Goal: Task Accomplishment & Management: Manage account settings

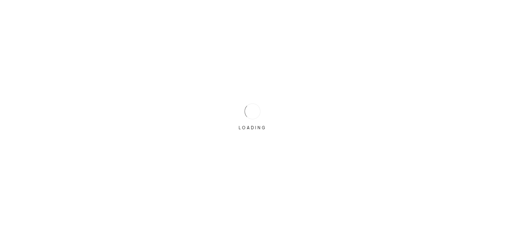
click at [259, 106] on div "LOADING" at bounding box center [252, 116] width 33 height 33
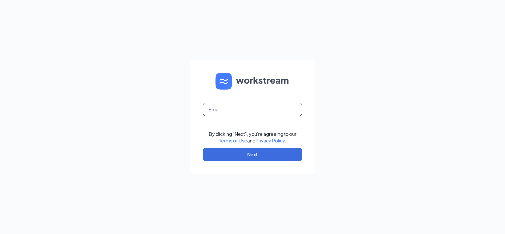
click at [234, 107] on input "text" at bounding box center [252, 109] width 99 height 13
type input "fg0322@lifesfood.net"
click at [239, 153] on button "Next" at bounding box center [252, 154] width 99 height 13
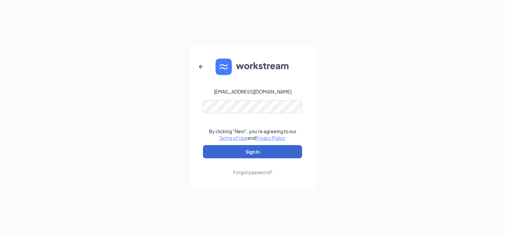
click at [262, 155] on button "Sign In" at bounding box center [252, 151] width 99 height 13
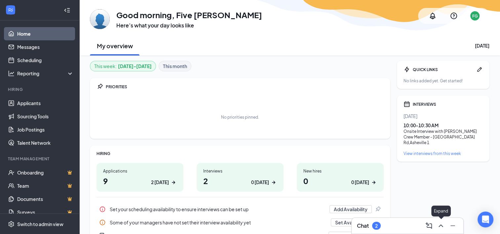
click at [442, 228] on icon "ChevronUp" at bounding box center [441, 226] width 8 height 8
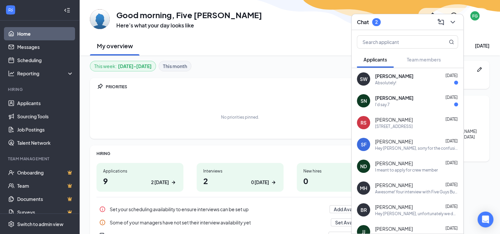
click at [394, 100] on span "Sophie Nelson" at bounding box center [394, 97] width 38 height 7
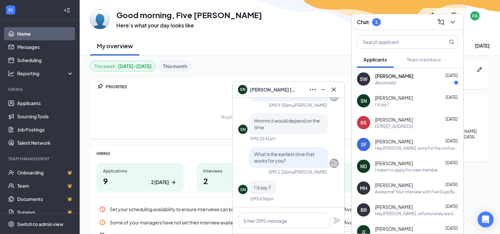
click at [265, 193] on div "I'd say 7" at bounding box center [262, 187] width 27 height 15
drag, startPoint x: 265, startPoint y: 193, endPoint x: 259, endPoint y: 189, distance: 7.0
click at [259, 189] on span "I'd say 7" at bounding box center [262, 187] width 17 height 6
click at [334, 89] on icon "Cross" at bounding box center [334, 89] width 4 height 4
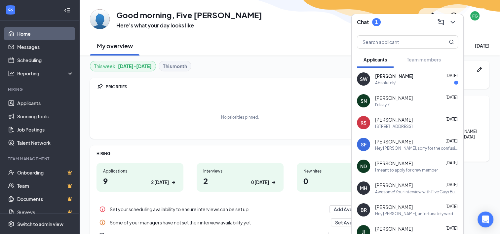
click at [407, 74] on span "[PERSON_NAME]" at bounding box center [394, 76] width 38 height 7
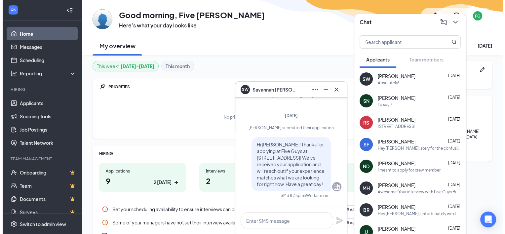
scroll to position [-257, 0]
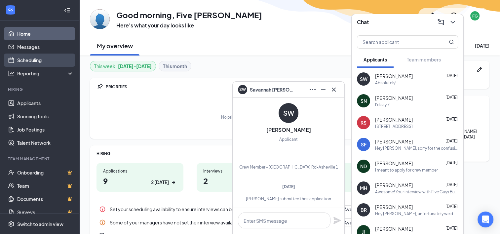
click at [26, 58] on link "Scheduling" at bounding box center [45, 60] width 56 height 13
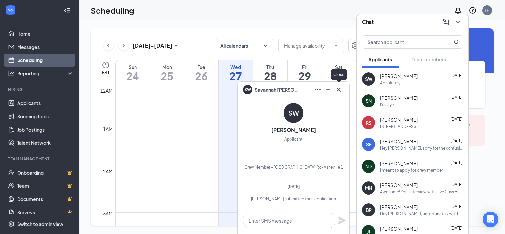
click at [337, 90] on icon "Cross" at bounding box center [339, 90] width 8 height 8
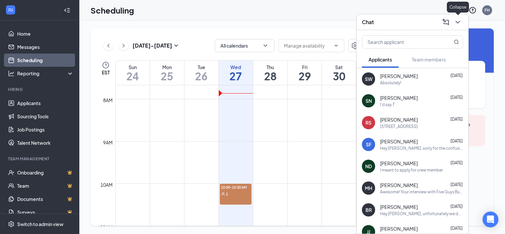
click at [457, 20] on icon "ChevronDown" at bounding box center [457, 22] width 8 height 8
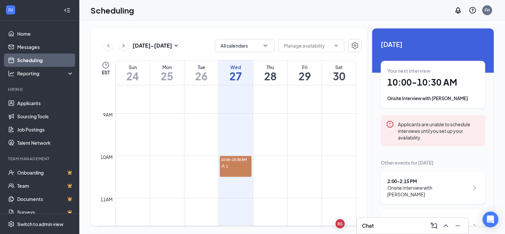
scroll to position [348, 0]
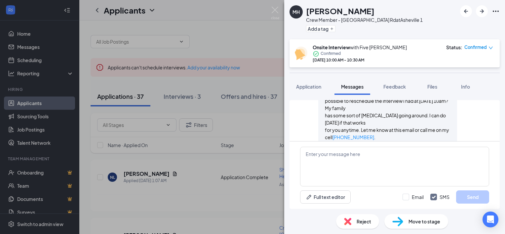
scroll to position [352, 0]
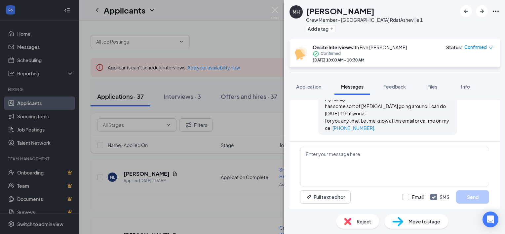
click at [406, 197] on input "Email" at bounding box center [412, 197] width 21 height 7
checkbox input "true"
click at [434, 197] on input "SMS" at bounding box center [439, 197] width 19 height 7
checkbox input "false"
click at [351, 157] on textarea at bounding box center [394, 167] width 189 height 40
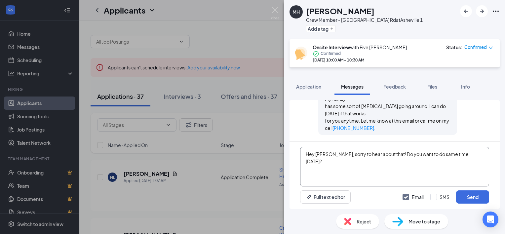
type textarea "Hey Michael, sorry to hear about that! Do you want to do same time on Friday?"
click at [466, 196] on button "Send" at bounding box center [472, 196] width 33 height 13
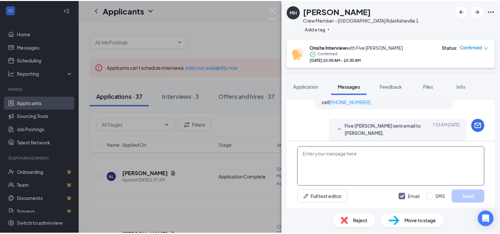
scroll to position [401, 0]
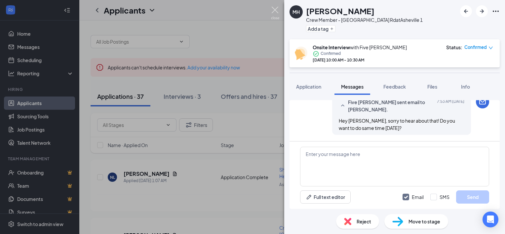
click at [277, 7] on img at bounding box center [275, 13] width 8 height 13
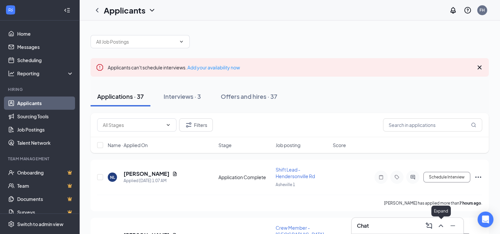
click at [440, 225] on icon "ChevronUp" at bounding box center [440, 225] width 4 height 3
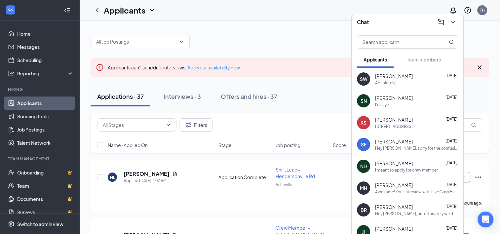
click at [403, 169] on div "I meant to apply for crew member" at bounding box center [406, 170] width 63 height 6
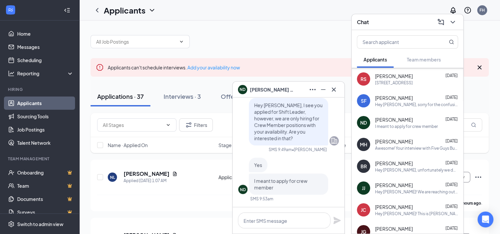
scroll to position [49, 0]
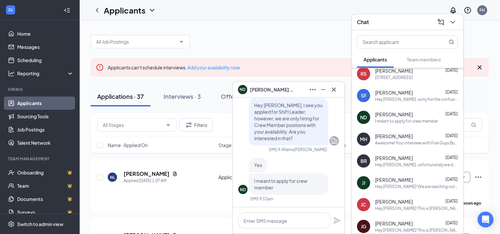
click at [412, 167] on div "BR Bran Robertson Aug 25 Hey Bran, unfortunately we do not offer phone intervie…" at bounding box center [407, 161] width 112 height 22
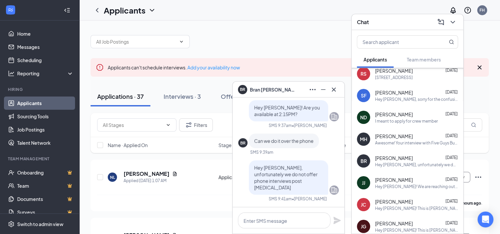
click at [411, 184] on div "Hey [PERSON_NAME]! We are reaching out from the [GEOGRAPHIC_DATA]. location! Ar…" at bounding box center [416, 187] width 83 height 6
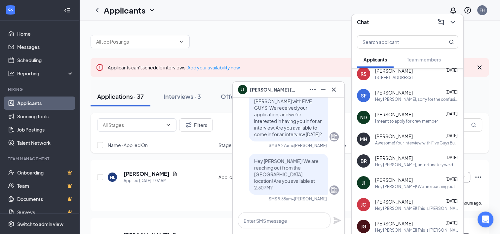
click at [413, 141] on div "Awesome! Your interview with Five Guys Burgers and Fries for our Crew Member - …" at bounding box center [416, 143] width 83 height 6
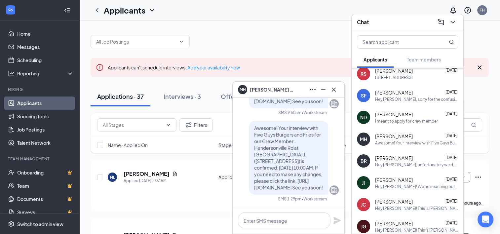
click at [407, 116] on span "[PERSON_NAME]" at bounding box center [394, 114] width 38 height 7
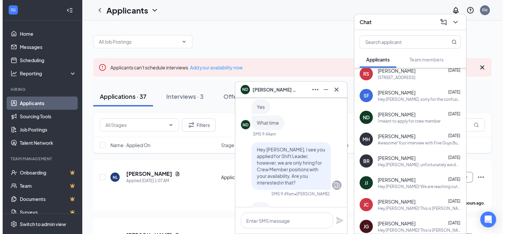
scroll to position [0, 0]
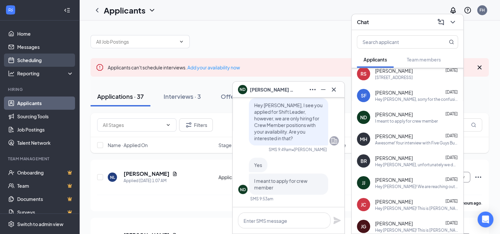
click at [36, 60] on link "Scheduling" at bounding box center [45, 60] width 56 height 13
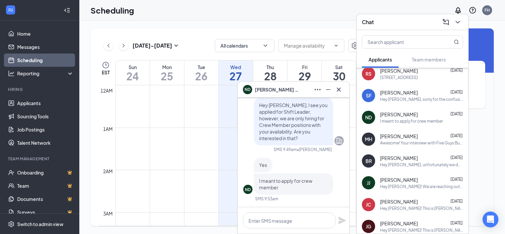
scroll to position [325, 0]
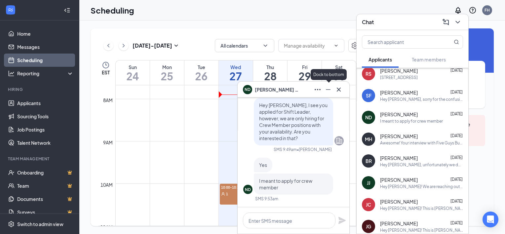
click at [326, 91] on icon "Minimize" at bounding box center [328, 90] width 8 height 8
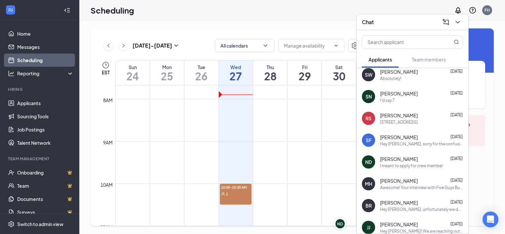
scroll to position [0, 0]
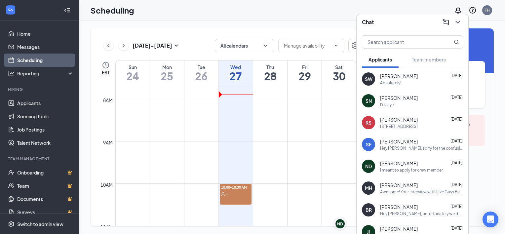
click at [405, 151] on div "SF Samuel Figueroa Aug 25 Hey Samuel, sorry for the confusing messages! We are …" at bounding box center [412, 144] width 112 height 22
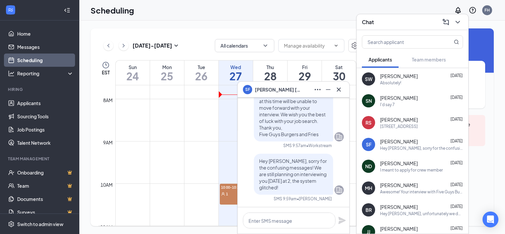
click at [500, 133] on div "Aug 24 - Aug 30 All calendars EST Sun 24 Mon 25 Tue 26 Wed 27 Thu 28 Fri 29 Sat…" at bounding box center [291, 126] width 425 height 213
click at [331, 87] on icon "Minimize" at bounding box center [328, 90] width 8 height 8
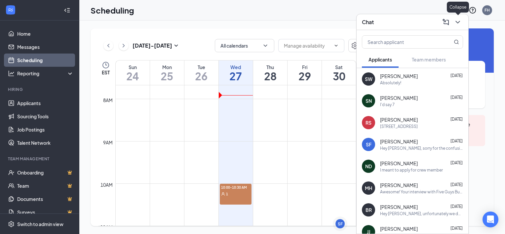
click at [457, 22] on icon "ChevronDown" at bounding box center [457, 22] width 4 height 3
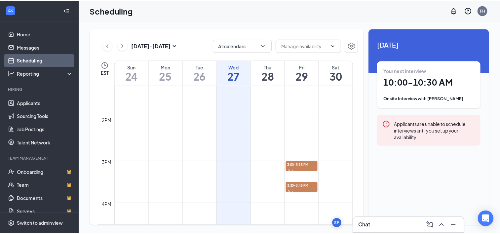
scroll to position [569, 0]
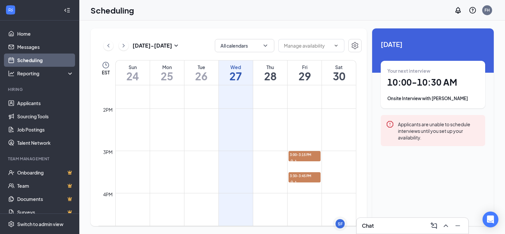
click at [229, 117] on td at bounding box center [235, 113] width 241 height 11
click at [447, 227] on icon "ChevronUp" at bounding box center [446, 226] width 8 height 8
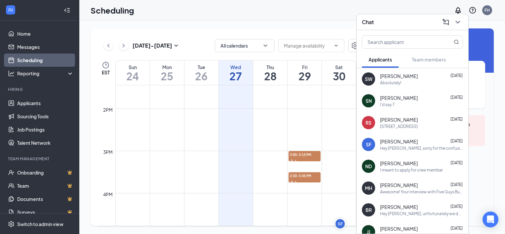
click at [375, 147] on div "SF Samuel Figueroa Aug 25 Hey Samuel, sorry for the confusing messages! We are …" at bounding box center [412, 144] width 112 height 22
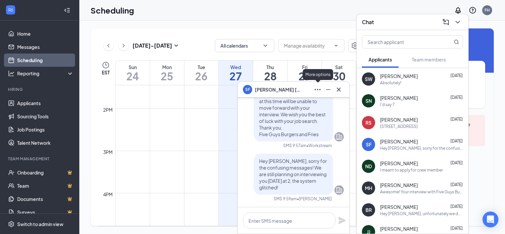
click at [315, 88] on icon "Ellipses" at bounding box center [317, 90] width 8 height 8
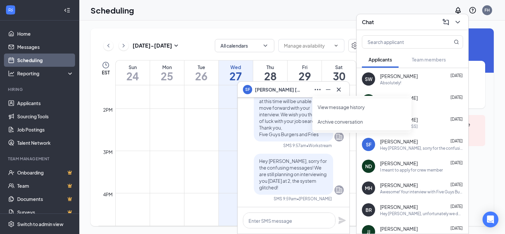
click at [333, 107] on link "View message history" at bounding box center [361, 107] width 89 height 7
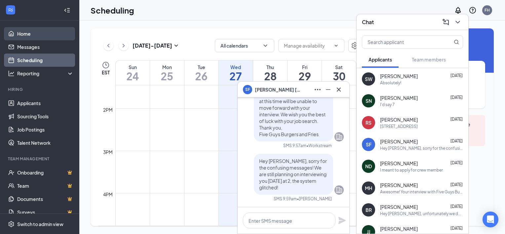
click at [23, 33] on link "Home" at bounding box center [45, 33] width 56 height 13
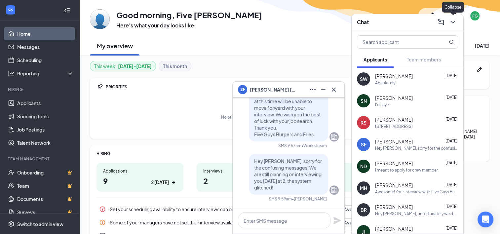
click at [455, 20] on icon "ChevronDown" at bounding box center [453, 22] width 8 height 8
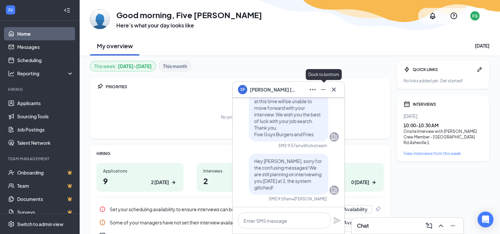
click at [323, 91] on icon "Minimize" at bounding box center [323, 90] width 8 height 8
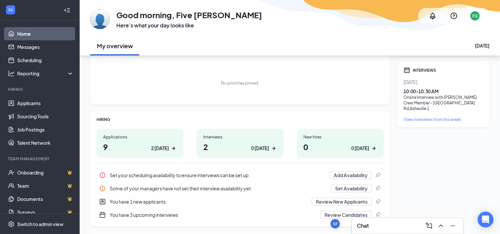
scroll to position [7, 0]
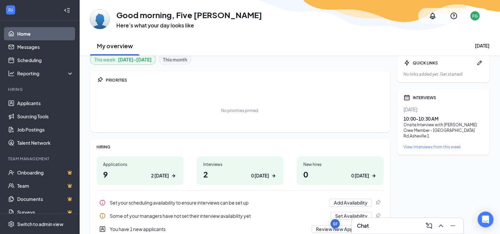
click at [248, 179] on h1 "2 0 today" at bounding box center [240, 173] width 74 height 11
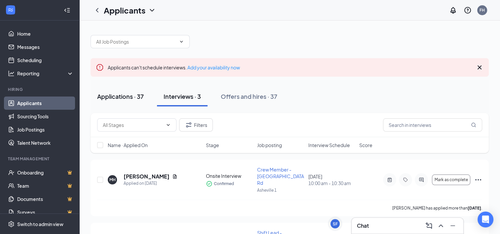
click at [132, 98] on div "Applications · 37" at bounding box center [120, 96] width 47 height 8
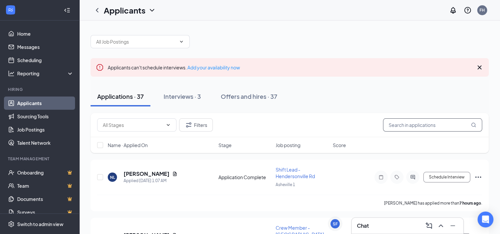
click at [405, 120] on input "text" at bounding box center [432, 124] width 99 height 13
click at [442, 229] on icon "ChevronUp" at bounding box center [441, 226] width 8 height 8
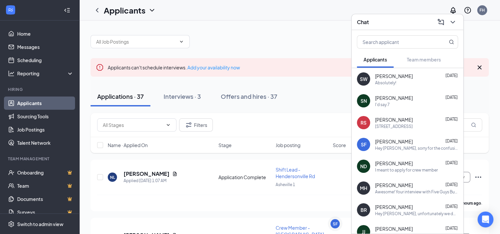
click at [317, 104] on div "Applications · 37 Interviews · 3 Offers and hires · 37" at bounding box center [289, 97] width 398 height 20
click at [452, 25] on icon "ChevronDown" at bounding box center [453, 22] width 8 height 8
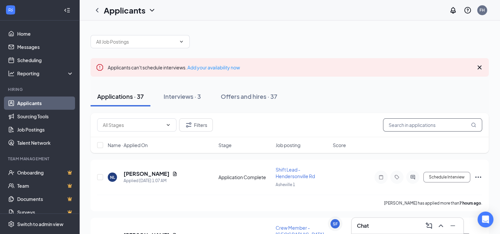
click at [404, 124] on input "text" at bounding box center [432, 124] width 99 height 13
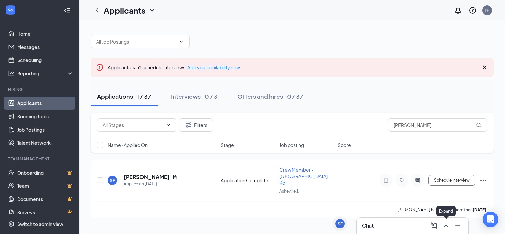
click at [447, 227] on icon "ChevronUp" at bounding box center [446, 226] width 8 height 8
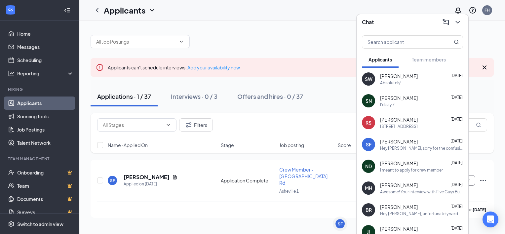
click at [402, 146] on div "Hey Samuel, sorry for the confusing messages! We are still planning on intervie…" at bounding box center [421, 148] width 83 height 6
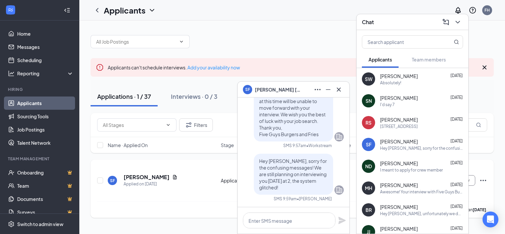
click at [203, 185] on div "SF Samuel Figueroa Applied on Aug 23 Application Complete Crew Member - Henders…" at bounding box center [292, 183] width 390 height 35
click at [328, 86] on icon "Minimize" at bounding box center [328, 90] width 8 height 8
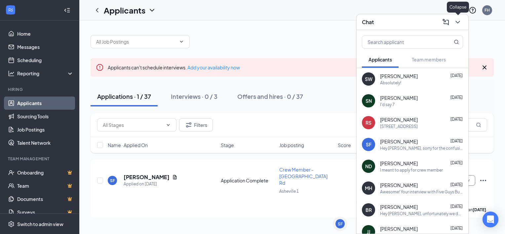
click at [454, 21] on icon "ChevronDown" at bounding box center [457, 22] width 8 height 8
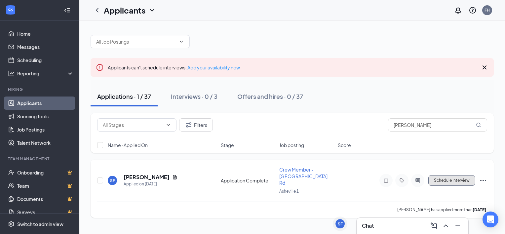
click at [438, 176] on button "Schedule Interview" at bounding box center [451, 180] width 47 height 11
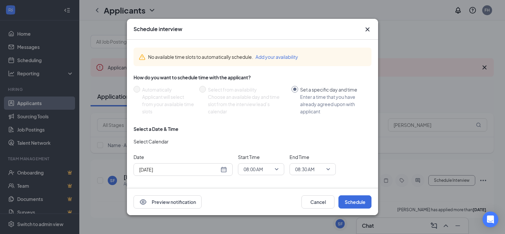
click at [266, 168] on span "08:00 AM" at bounding box center [257, 169] width 29 height 10
click at [258, 145] on span "02:00 PM" at bounding box center [252, 145] width 19 height 7
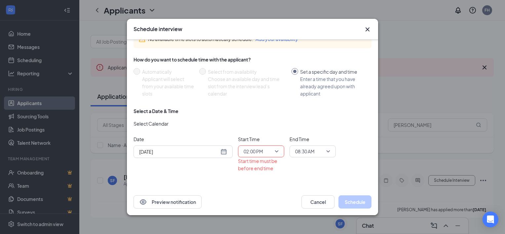
click at [326, 151] on span "08:30 AM" at bounding box center [312, 151] width 35 height 10
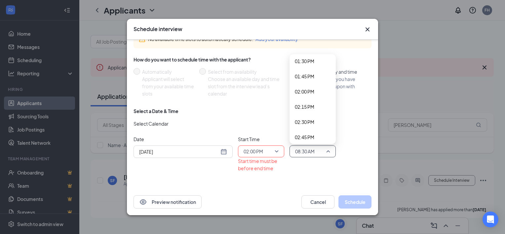
scroll to position [830, 0]
click at [312, 100] on span "02:15 PM" at bounding box center [304, 101] width 19 height 7
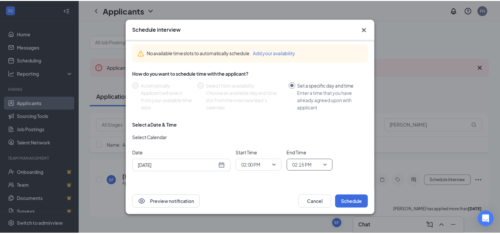
scroll to position [4, 0]
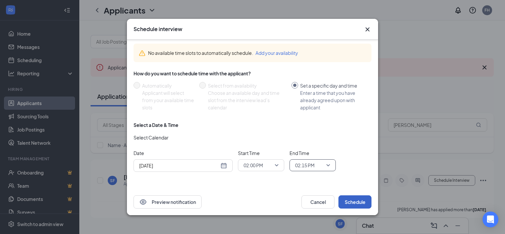
click at [354, 201] on button "Schedule" at bounding box center [354, 201] width 33 height 13
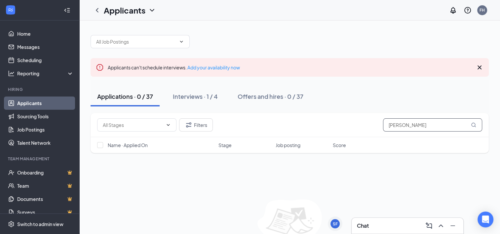
drag, startPoint x: 419, startPoint y: 124, endPoint x: 369, endPoint y: 128, distance: 50.4
click at [369, 128] on div "Filters samuel" at bounding box center [289, 124] width 385 height 13
type input "jesse"
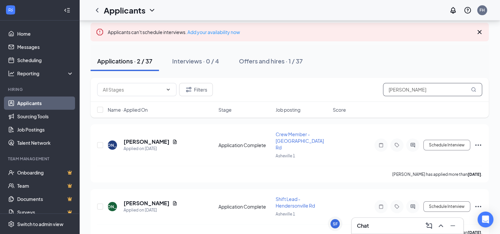
scroll to position [42, 0]
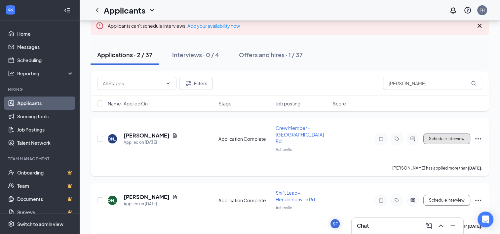
click at [452, 134] on button "Schedule Interview" at bounding box center [446, 138] width 47 height 11
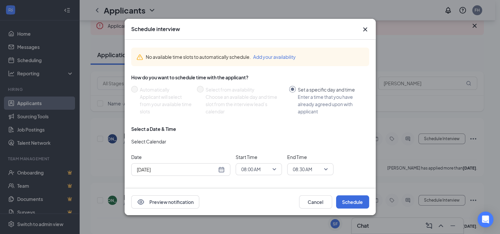
click at [275, 168] on span "08:00 AM" at bounding box center [258, 169] width 35 height 10
click at [258, 111] on span "03:30 PM" at bounding box center [250, 110] width 19 height 7
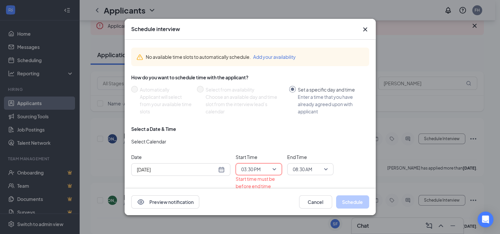
click at [313, 168] on span "08:30 AM" at bounding box center [307, 169] width 29 height 10
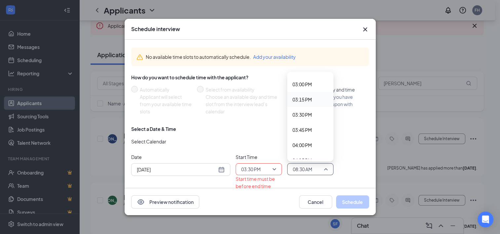
scroll to position [904, 0]
click at [303, 132] on span "03:45 PM" at bounding box center [301, 135] width 19 height 7
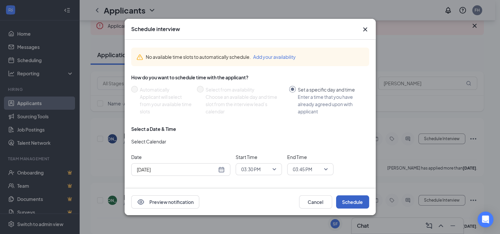
click at [345, 199] on button "Schedule" at bounding box center [352, 201] width 33 height 13
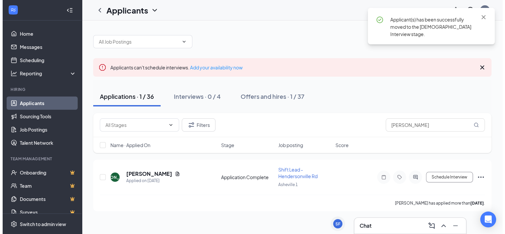
scroll to position [0, 0]
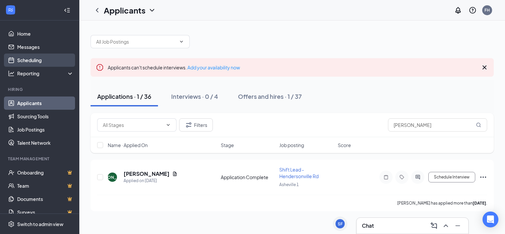
click at [30, 57] on link "Scheduling" at bounding box center [45, 60] width 56 height 13
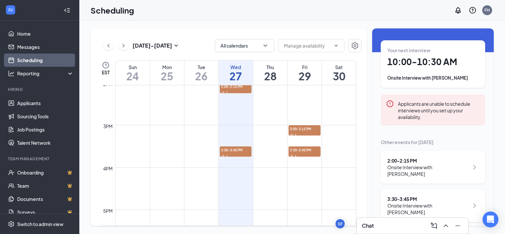
scroll to position [599, 0]
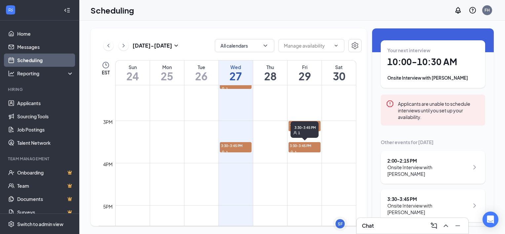
click at [310, 147] on span "3:30-3:45 PM" at bounding box center [304, 145] width 32 height 7
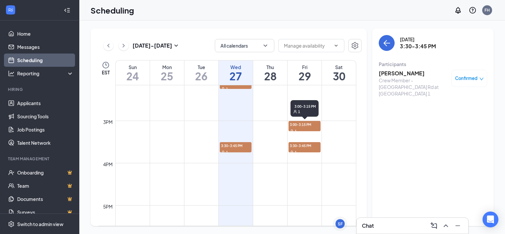
click at [313, 127] on div "1" at bounding box center [304, 130] width 32 height 7
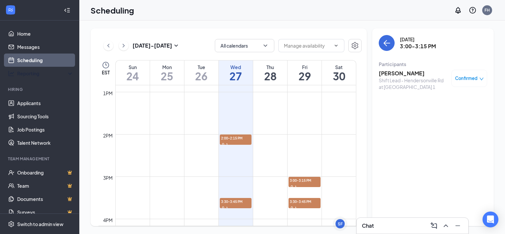
scroll to position [554, 0]
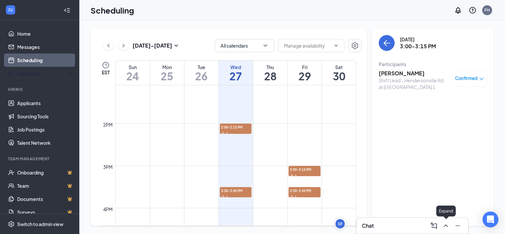
click at [445, 225] on icon "ChevronUp" at bounding box center [445, 225] width 4 height 3
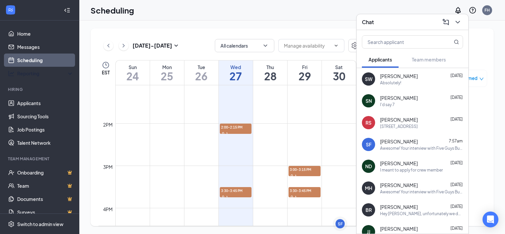
click at [411, 167] on div "I meant to apply for crew member" at bounding box center [411, 170] width 63 height 6
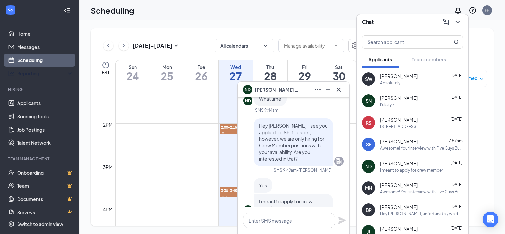
scroll to position [0, 0]
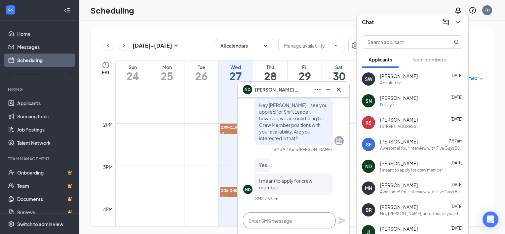
click at [284, 221] on textarea at bounding box center [289, 220] width 92 height 16
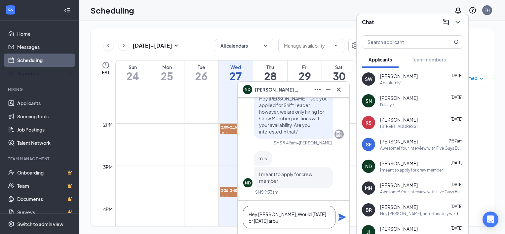
scroll to position [-6, 0]
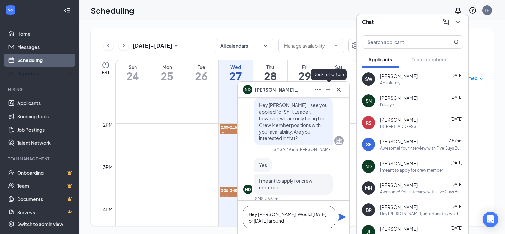
type textarea "Hey Nancy, Would today or Friday around"
click at [325, 92] on icon "Minimize" at bounding box center [328, 90] width 8 height 8
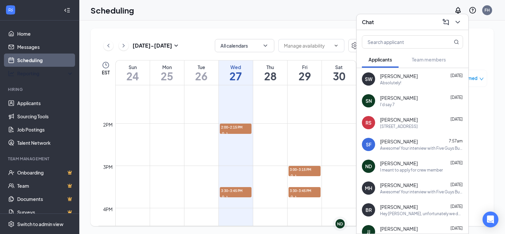
scroll to position [0, 0]
click at [336, 225] on div "ND" at bounding box center [339, 223] width 9 height 9
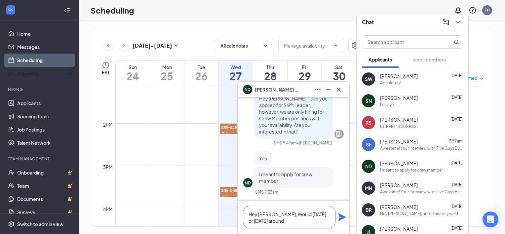
click at [276, 225] on textarea "Hey Nancy, Would today or Friday around" at bounding box center [289, 217] width 92 height 22
type textarea "Hey Nancy, Would today or Friday around 2:30 work for you?"
click at [343, 218] on icon "Plane" at bounding box center [341, 216] width 7 height 7
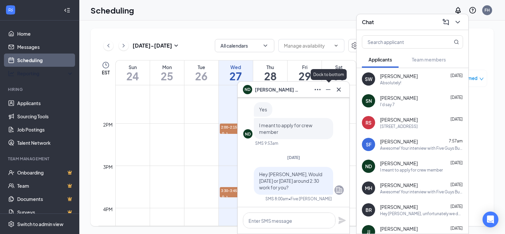
click at [326, 92] on icon "Minimize" at bounding box center [328, 90] width 8 height 8
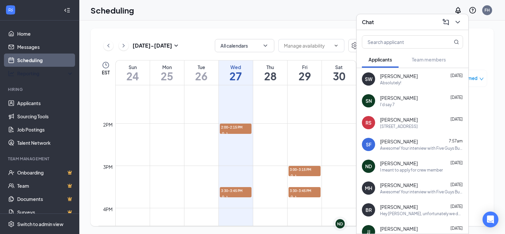
click at [395, 124] on div "[STREET_ADDRESS]" at bounding box center [399, 127] width 38 height 6
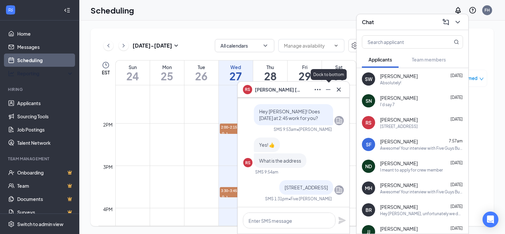
click at [329, 91] on icon "Minimize" at bounding box center [328, 90] width 8 height 8
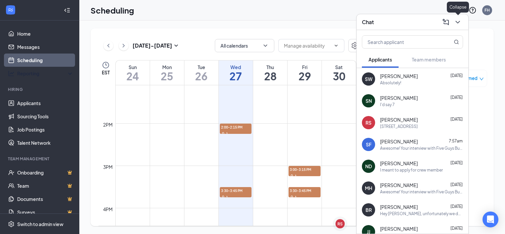
click at [457, 24] on icon "ChevronDown" at bounding box center [457, 22] width 8 height 8
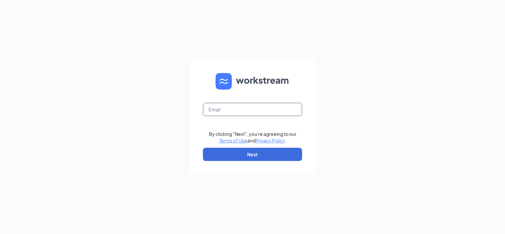
click at [260, 108] on input "text" at bounding box center [252, 109] width 99 height 13
type input "[EMAIL_ADDRESS][DOMAIN_NAME]"
click at [244, 153] on button "Next" at bounding box center [252, 154] width 99 height 13
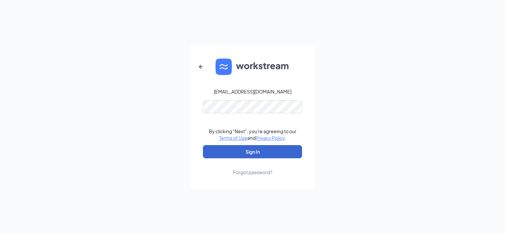
click at [233, 146] on button "Sign In" at bounding box center [252, 151] width 99 height 13
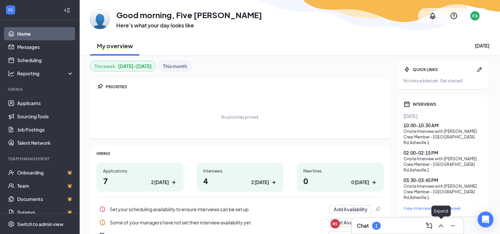
click at [443, 225] on icon "ChevronUp" at bounding box center [441, 226] width 8 height 8
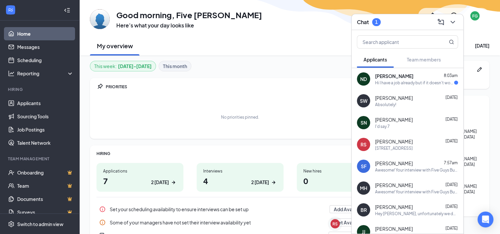
click at [401, 78] on span "[PERSON_NAME]" at bounding box center [394, 76] width 38 height 7
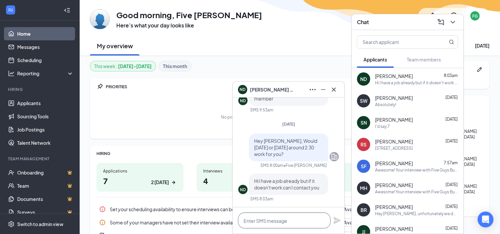
click at [271, 221] on textarea at bounding box center [284, 220] width 92 height 16
click at [324, 91] on icon "Minimize" at bounding box center [323, 90] width 8 height 8
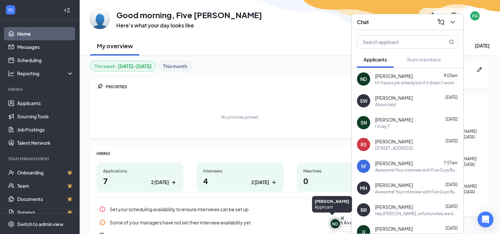
click at [335, 227] on div "ND" at bounding box center [334, 223] width 9 height 9
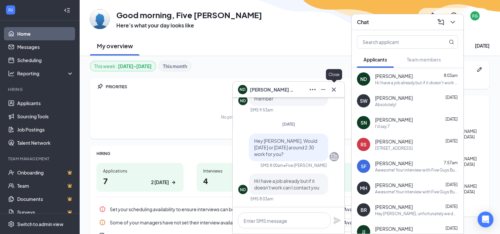
click at [335, 89] on icon "Cross" at bounding box center [334, 89] width 4 height 4
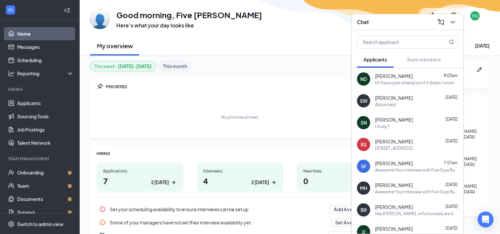
click at [153, 184] on div "2 [DATE]" at bounding box center [160, 182] width 18 height 7
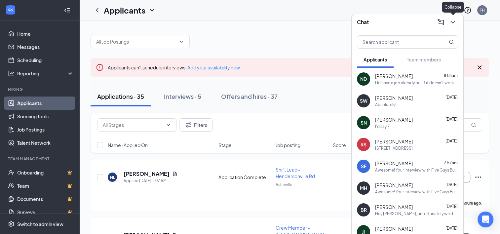
click at [452, 23] on icon "ChevronDown" at bounding box center [452, 22] width 4 height 3
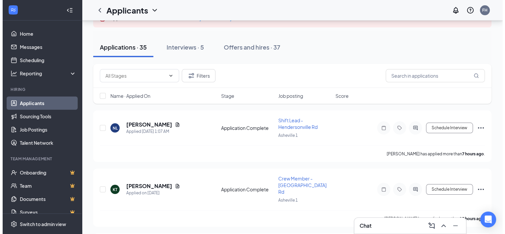
scroll to position [48, 0]
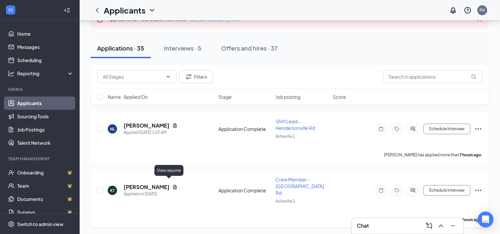
click at [172, 184] on icon "Document" at bounding box center [174, 186] width 5 height 5
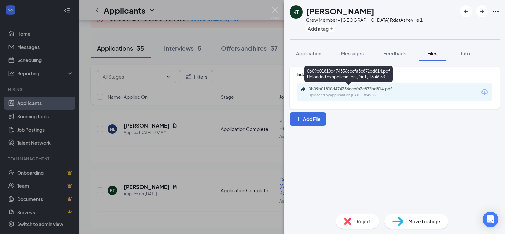
click at [349, 86] on div "0b09b01810d474356cccfa3c872bd814.pdf" at bounding box center [354, 88] width 92 height 5
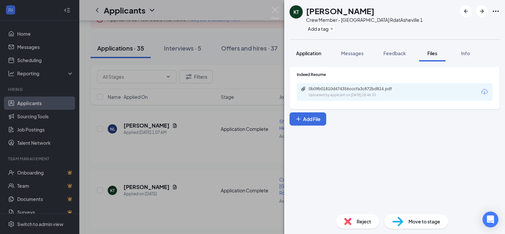
click at [317, 55] on span "Application" at bounding box center [308, 53] width 25 height 6
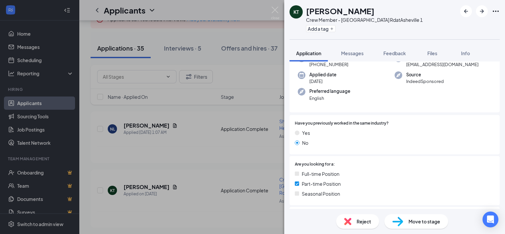
scroll to position [42, 0]
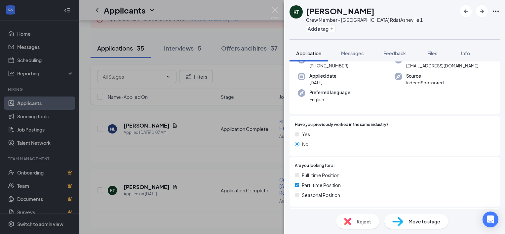
click at [246, 146] on div "[PERSON_NAME] Crew Member - [GEOGRAPHIC_DATA] Rd at [GEOGRAPHIC_DATA] 1 Add a t…" at bounding box center [252, 117] width 505 height 234
click at [273, 11] on img at bounding box center [275, 13] width 8 height 13
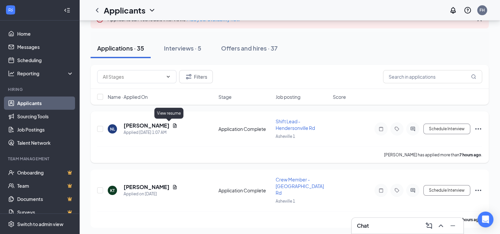
click at [173, 127] on icon "Document" at bounding box center [175, 125] width 4 height 4
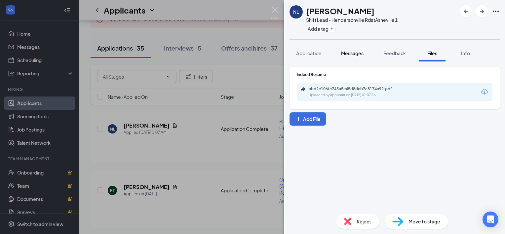
drag, startPoint x: 318, startPoint y: 55, endPoint x: 336, endPoint y: 61, distance: 19.0
click at [318, 55] on span "Application" at bounding box center [308, 53] width 25 height 6
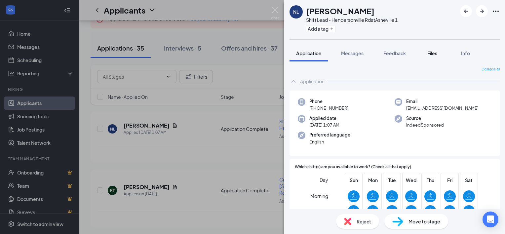
click at [430, 57] on button "Files" at bounding box center [432, 53] width 26 height 17
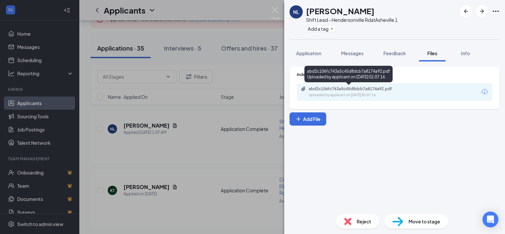
click at [336, 89] on div "abd2c106fc743a5c45d8dcb7a8174a92.pdf" at bounding box center [354, 88] width 92 height 5
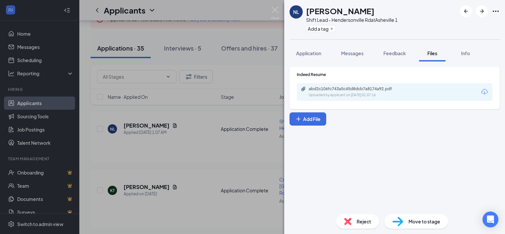
click at [235, 122] on div "NL [PERSON_NAME] Shift Lead - Hendersonville Rd at [GEOGRAPHIC_DATA] 1 Add a ta…" at bounding box center [252, 117] width 505 height 234
